Goal: Information Seeking & Learning: Learn about a topic

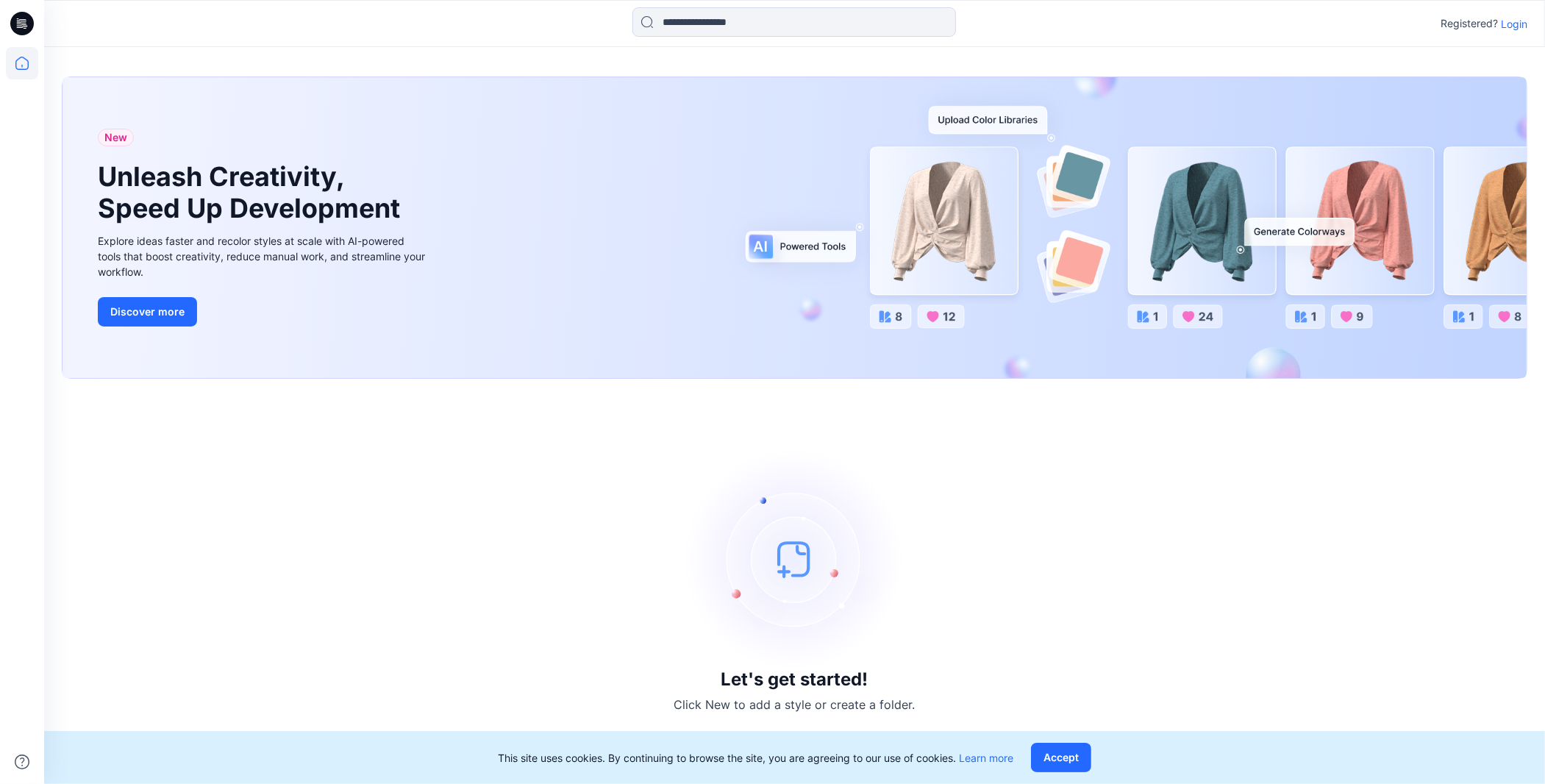
click at [1335, 36] on div "Registered? Login" at bounding box center [794, 23] width 1500 height 33
click at [1335, 29] on p "Login" at bounding box center [1514, 23] width 26 height 15
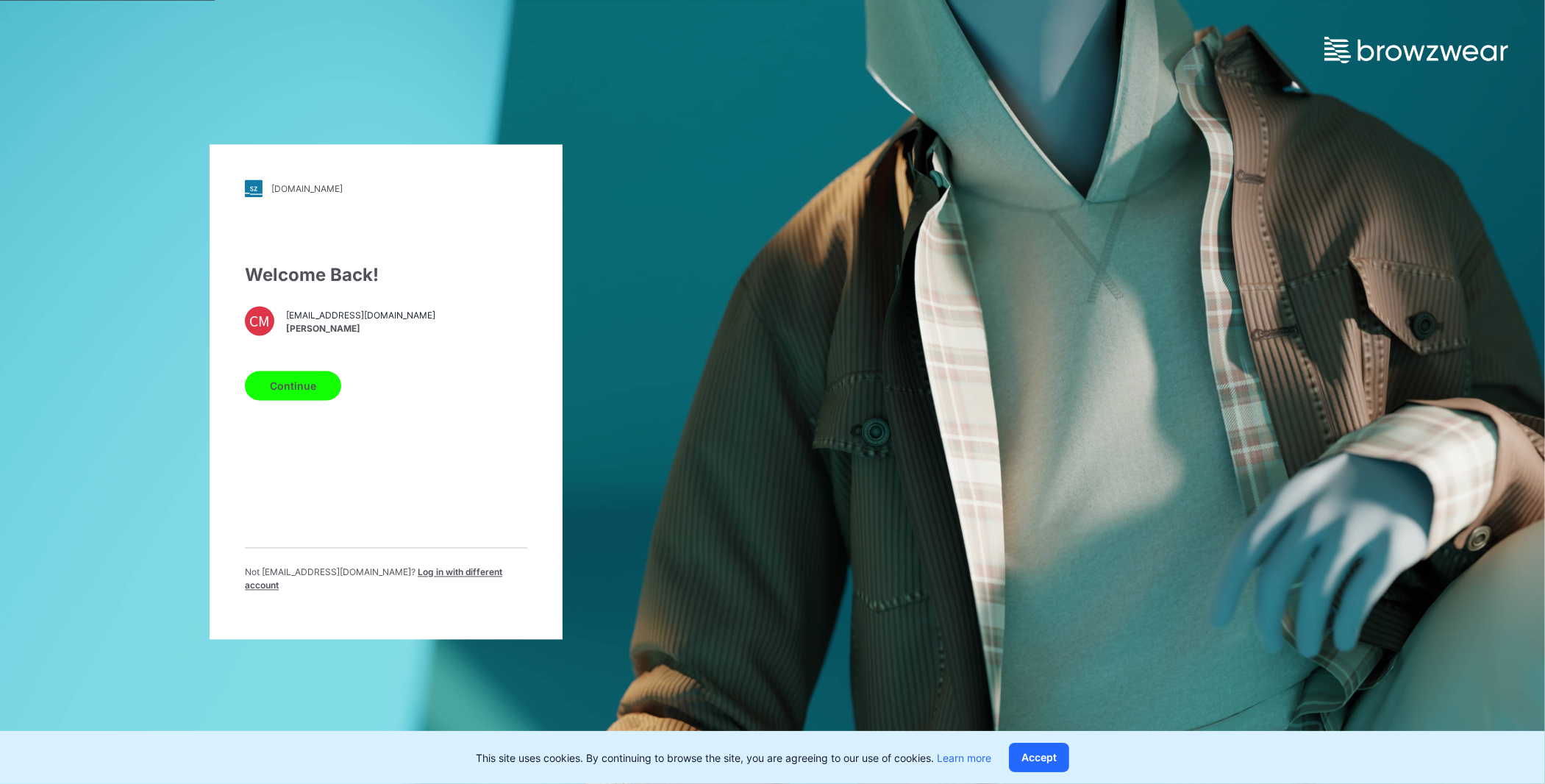
click at [334, 397] on button "Continue" at bounding box center [292, 385] width 97 height 29
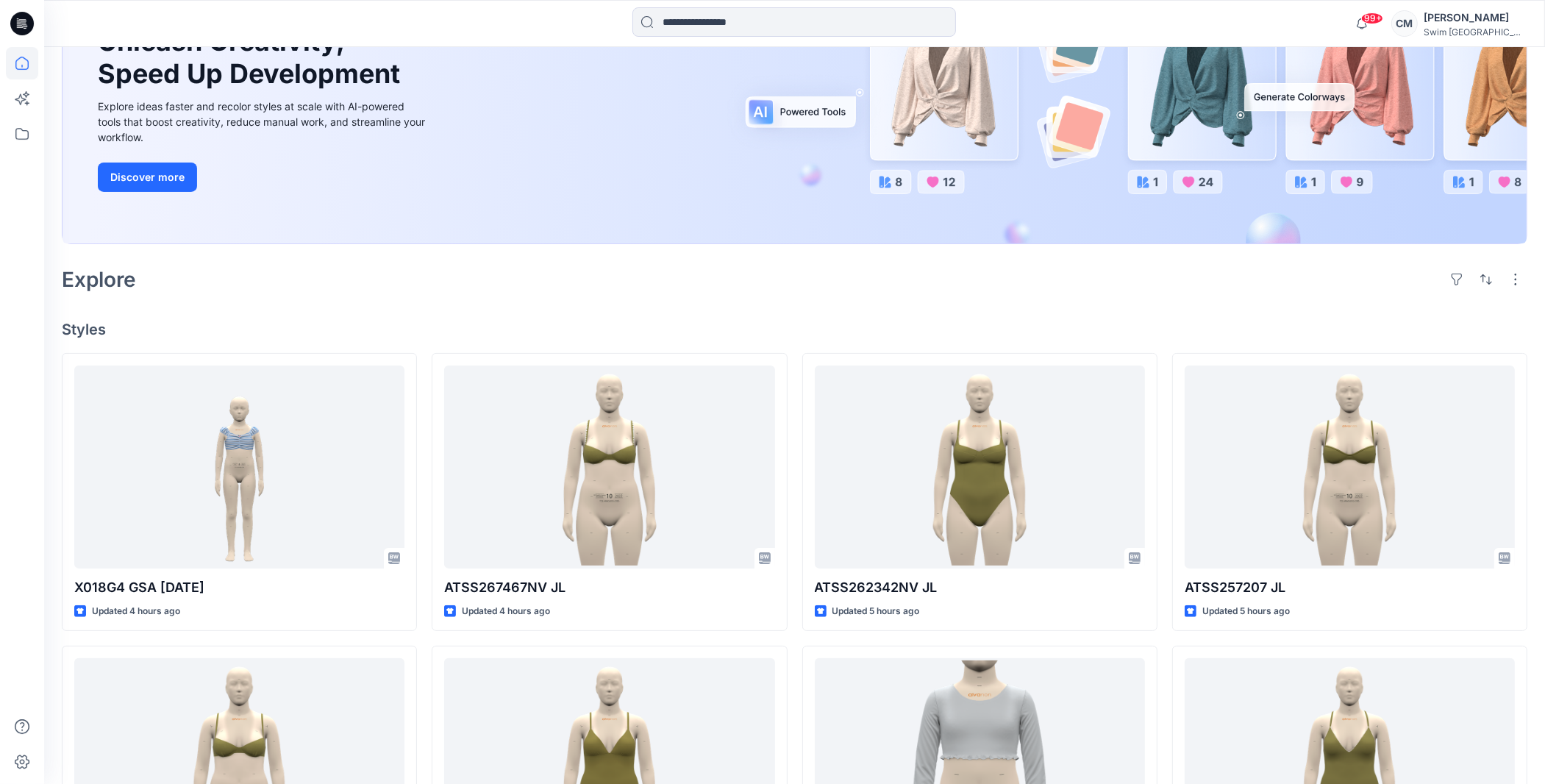
scroll to position [189, 0]
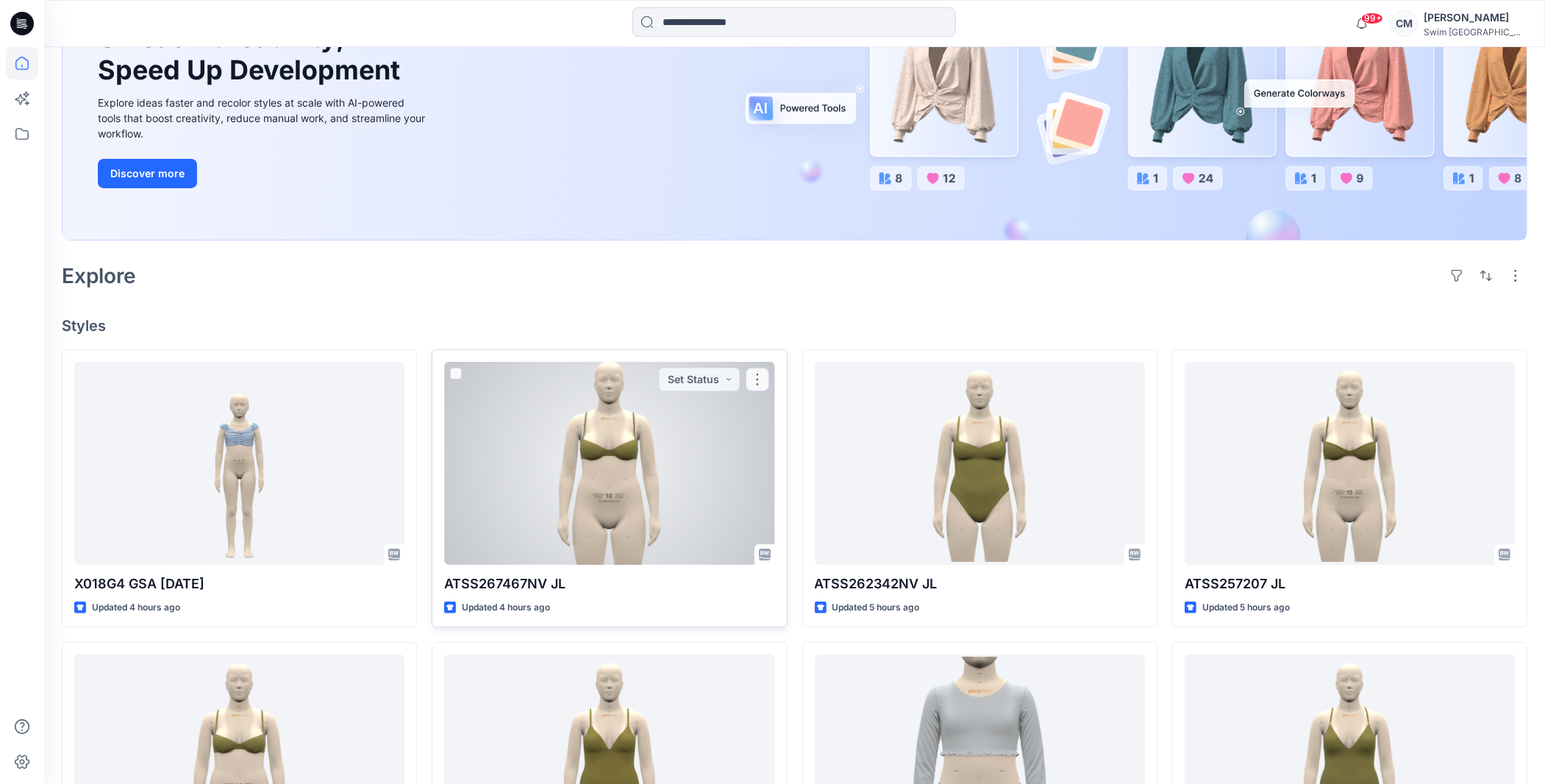
click at [547, 423] on div at bounding box center [609, 463] width 330 height 203
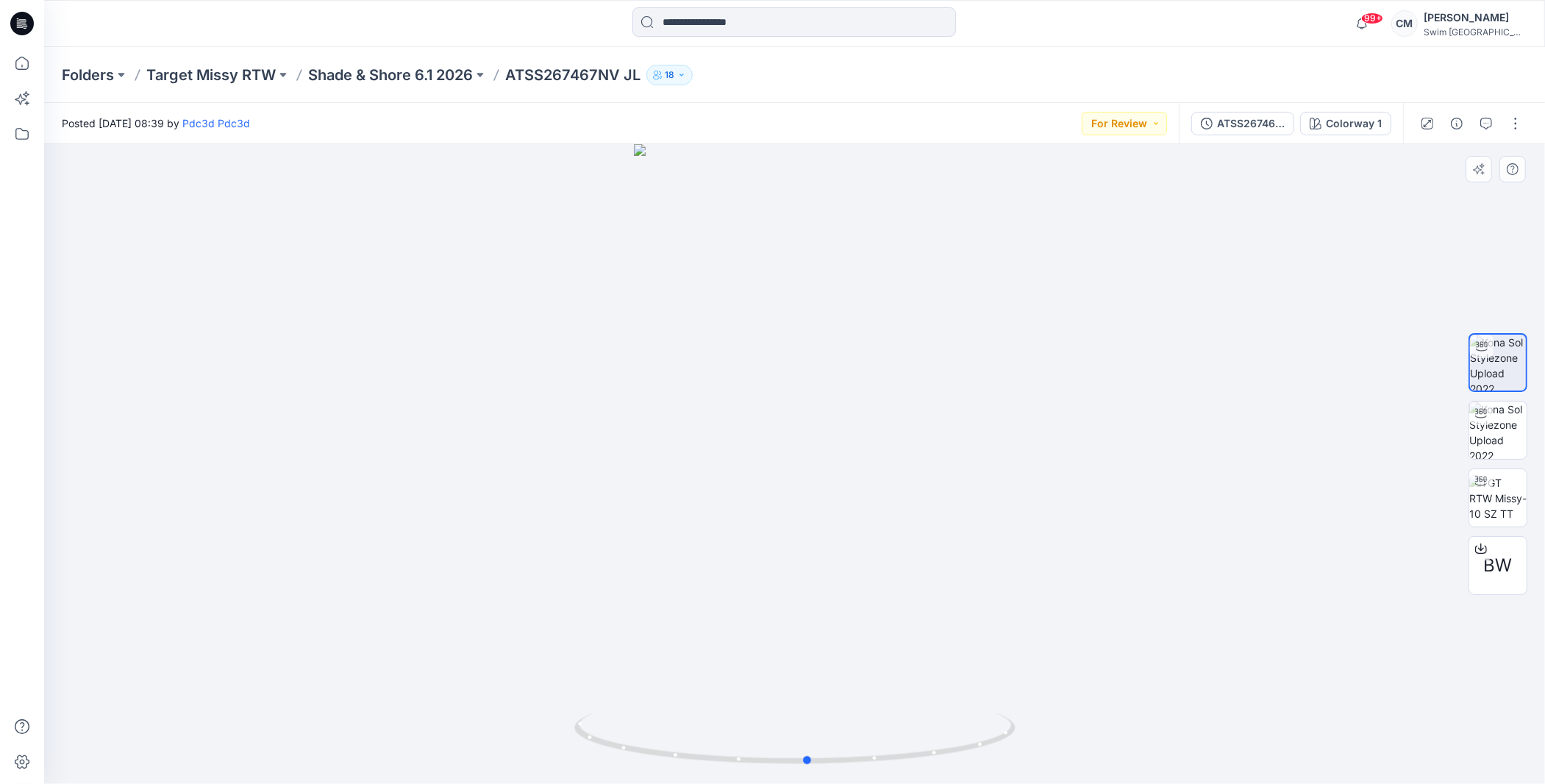
drag, startPoint x: 778, startPoint y: 446, endPoint x: 789, endPoint y: 460, distance: 17.8
click at [790, 462] on div at bounding box center [795, 464] width 1501 height 640
click at [409, 63] on div "Folders Target Missy RTW Shade & Shore 6.1 2026 ATSS267467NV JL 18" at bounding box center [795, 75] width 1501 height 56
click at [409, 75] on p "Shade & Shore 6.1 2026" at bounding box center [391, 75] width 165 height 21
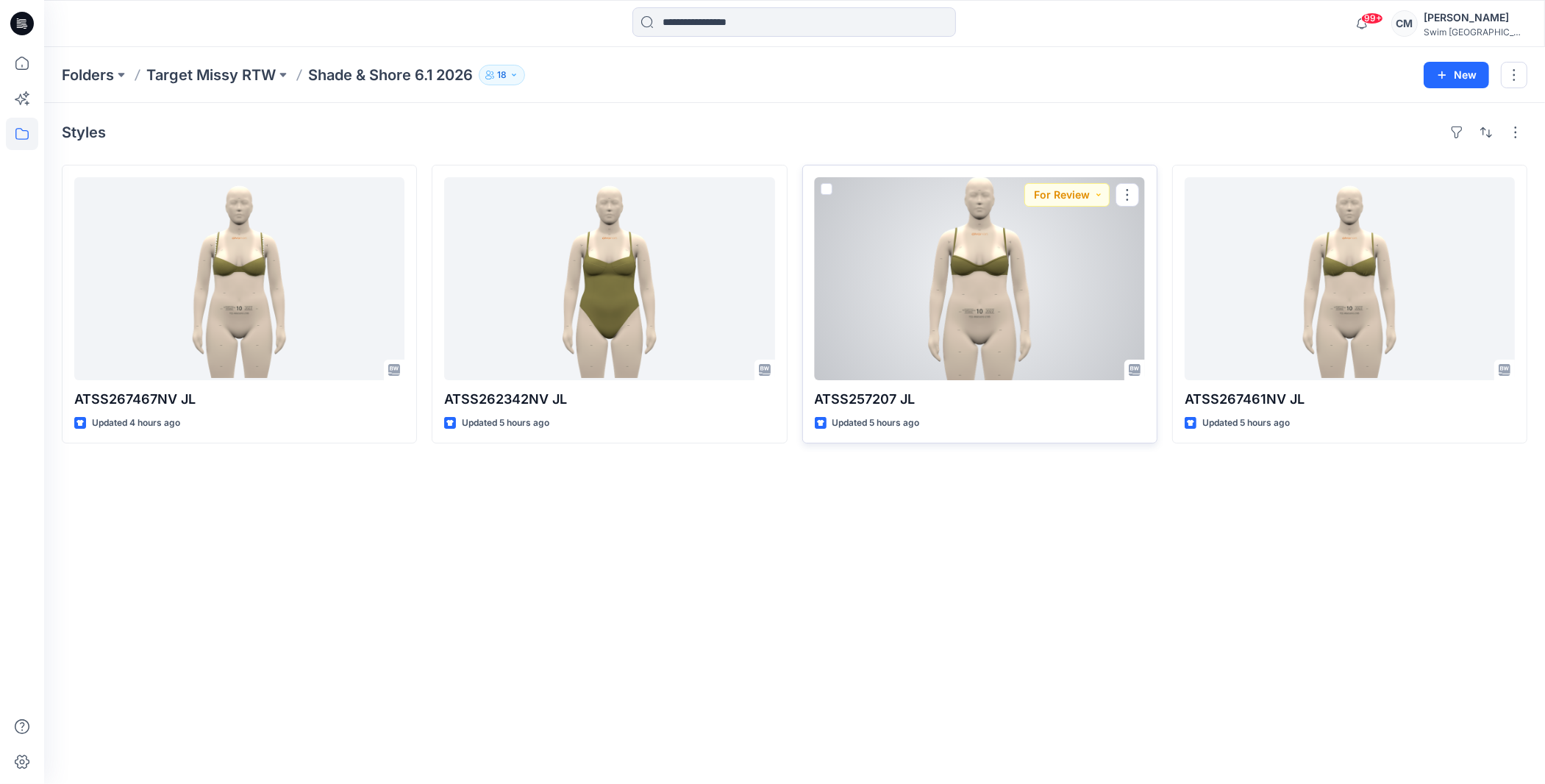
click at [973, 251] on div at bounding box center [980, 278] width 330 height 203
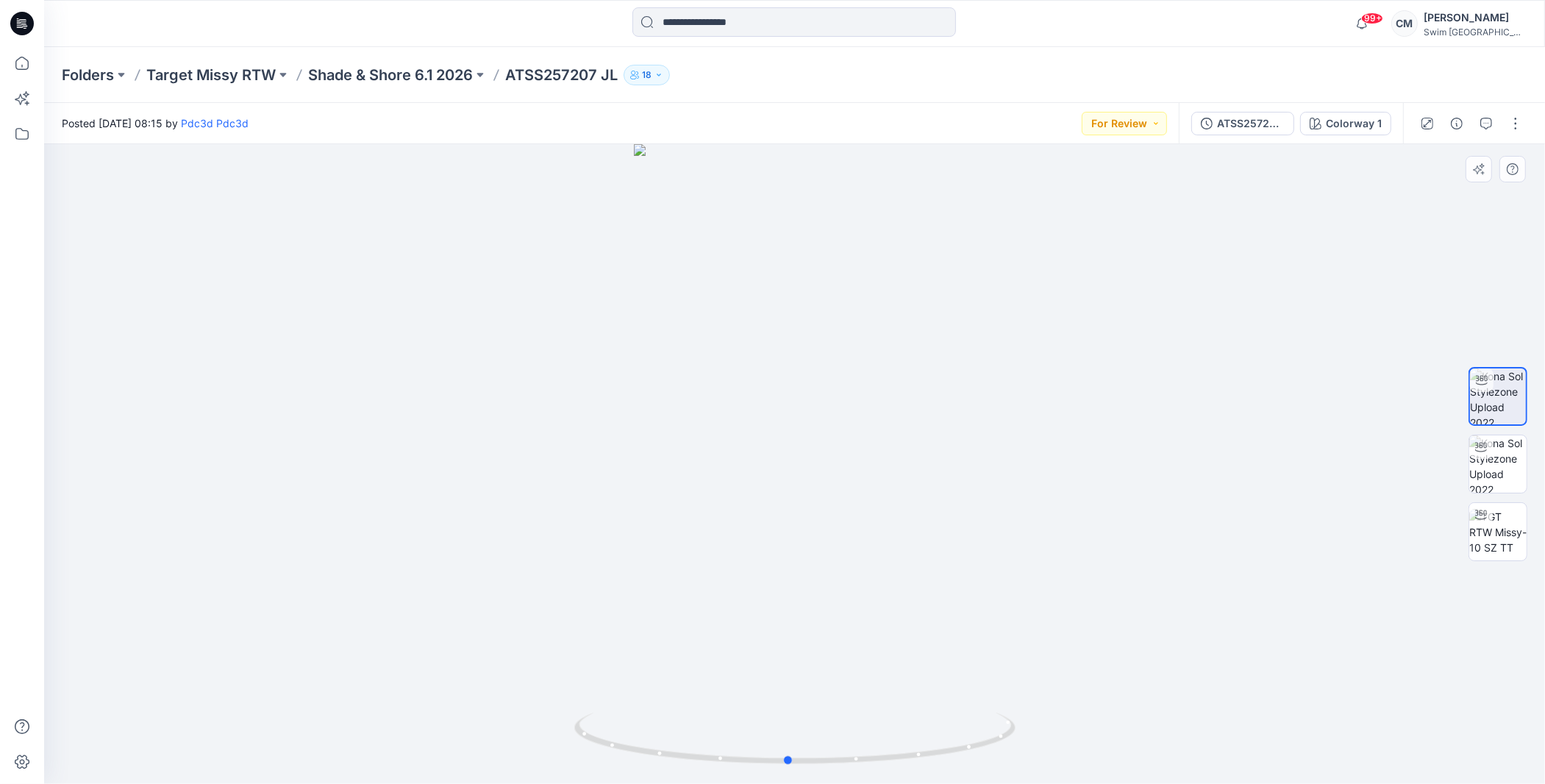
drag, startPoint x: 856, startPoint y: 384, endPoint x: 846, endPoint y: 371, distance: 16.4
click at [850, 371] on div at bounding box center [795, 464] width 1501 height 640
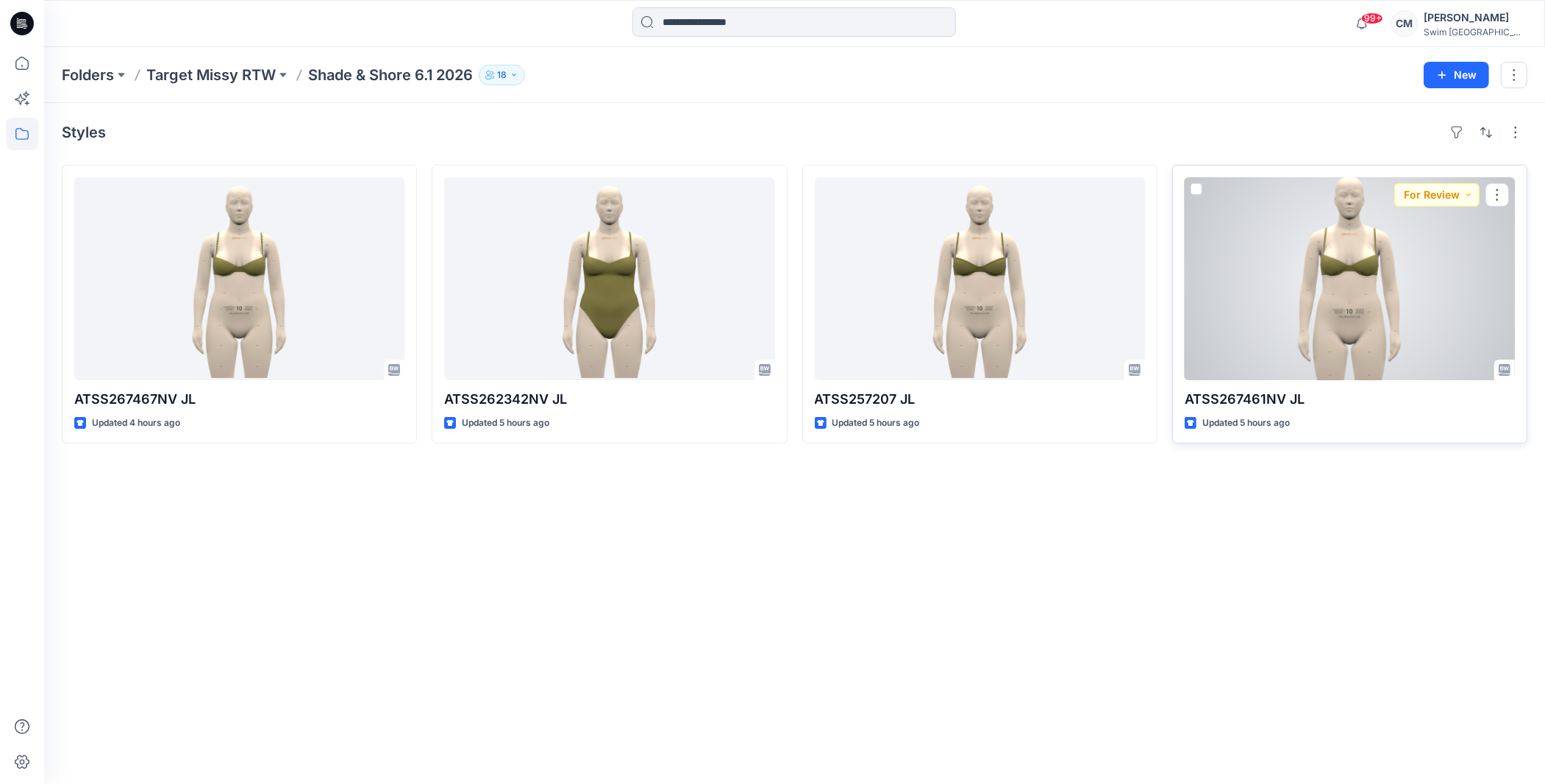
click at [1343, 294] on div at bounding box center [1349, 278] width 330 height 203
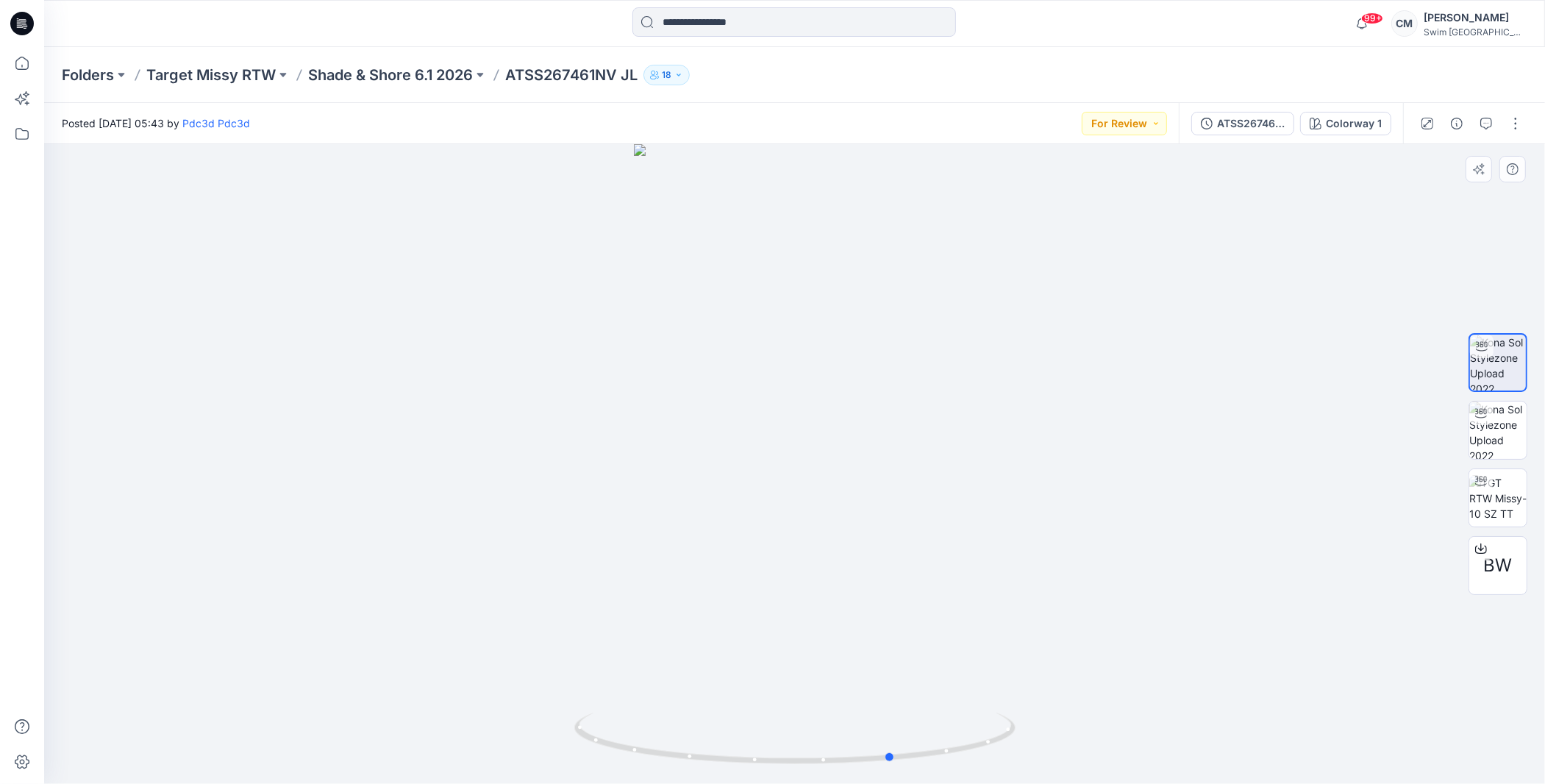
drag, startPoint x: 860, startPoint y: 422, endPoint x: 945, endPoint y: 381, distance: 94.4
click at [945, 381] on div at bounding box center [795, 464] width 1501 height 640
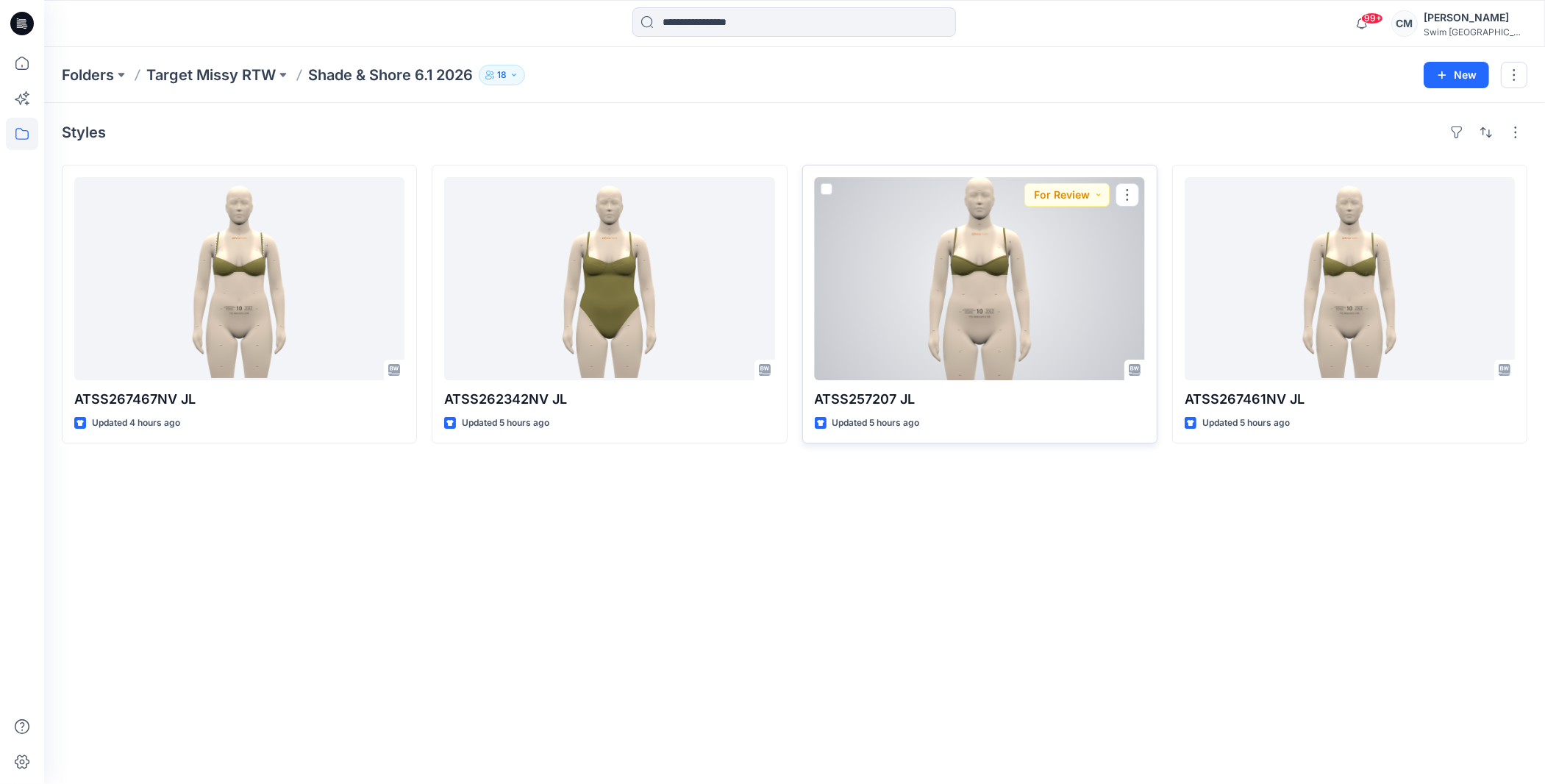
click at [976, 286] on div at bounding box center [980, 278] width 330 height 203
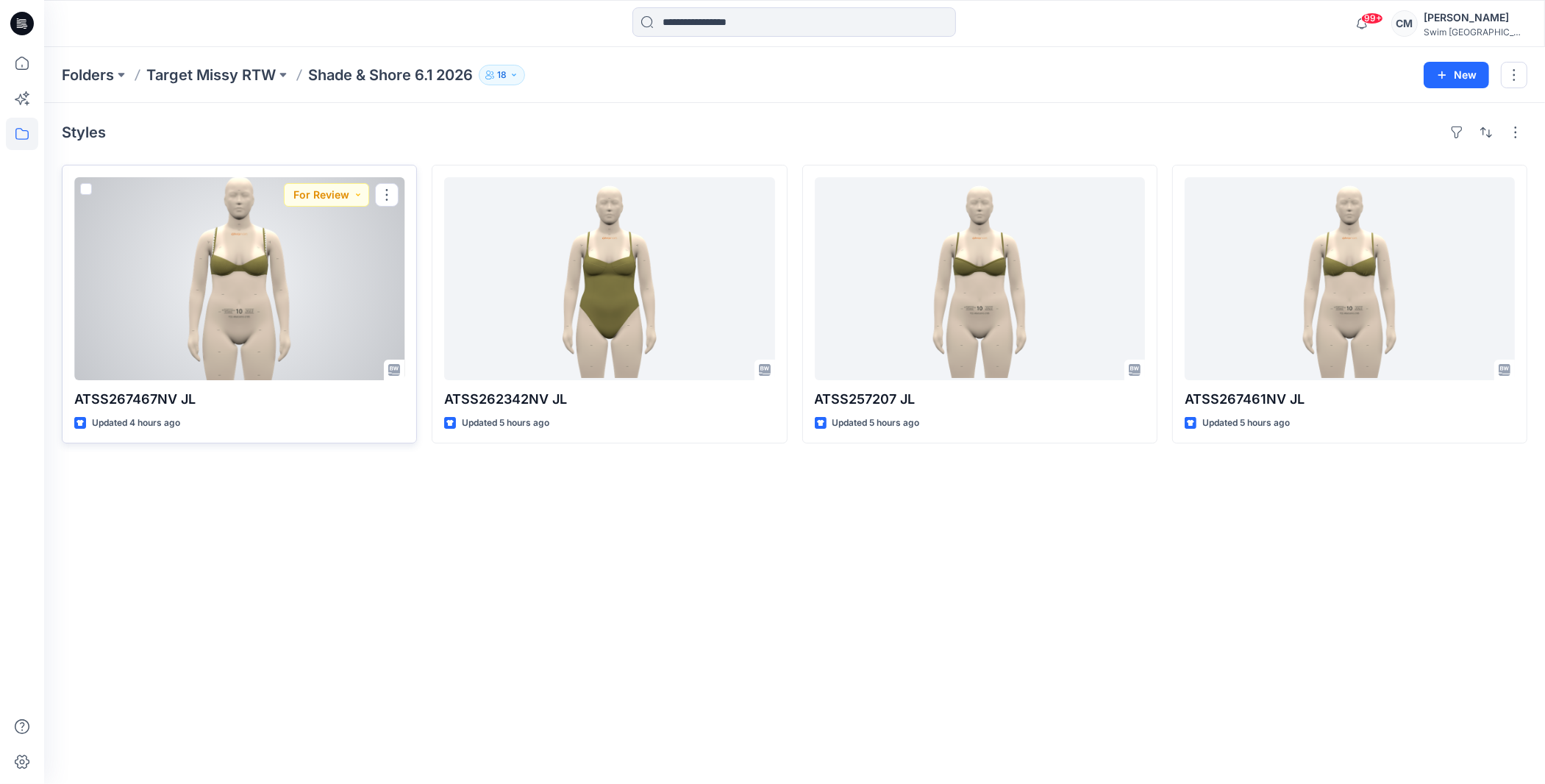
click at [170, 229] on div at bounding box center [239, 278] width 330 height 203
